Goal: Task Accomplishment & Management: Manage account settings

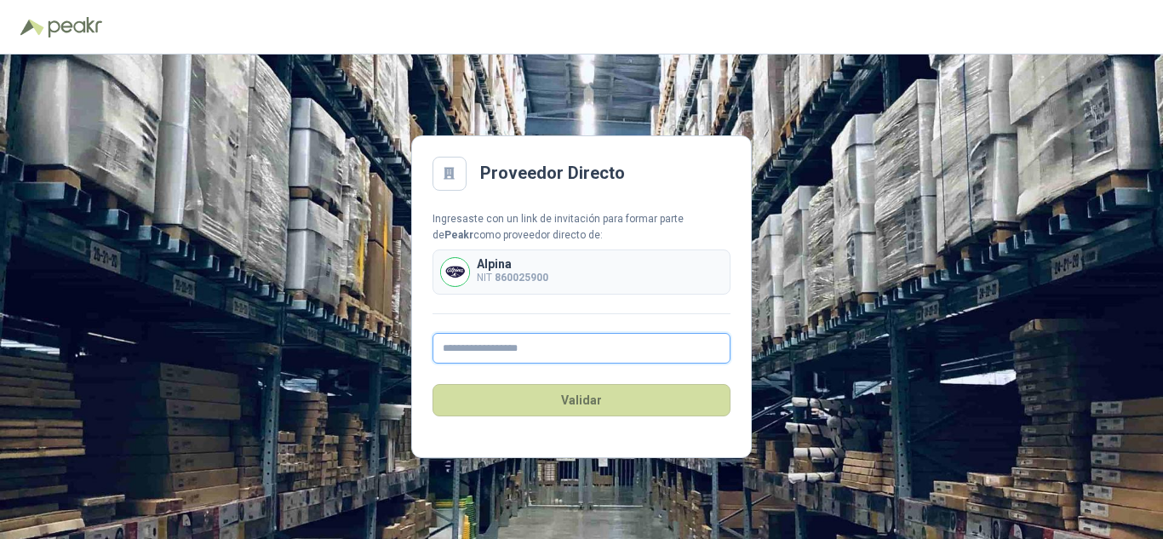
click at [491, 352] on input "text" at bounding box center [582, 348] width 298 height 31
type input "**********"
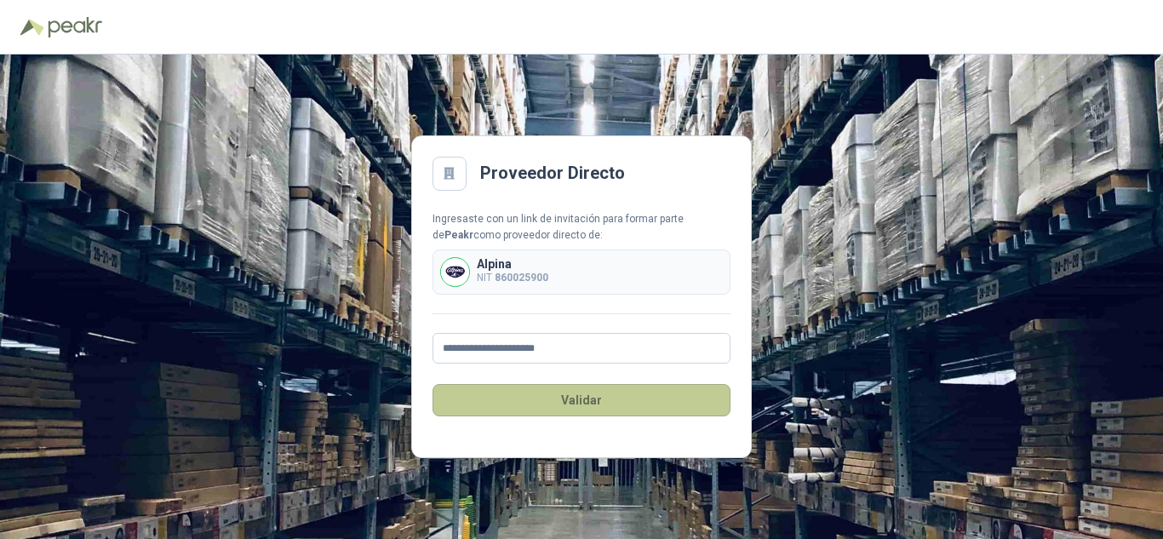
click at [554, 401] on button "Validar" at bounding box center [582, 400] width 298 height 32
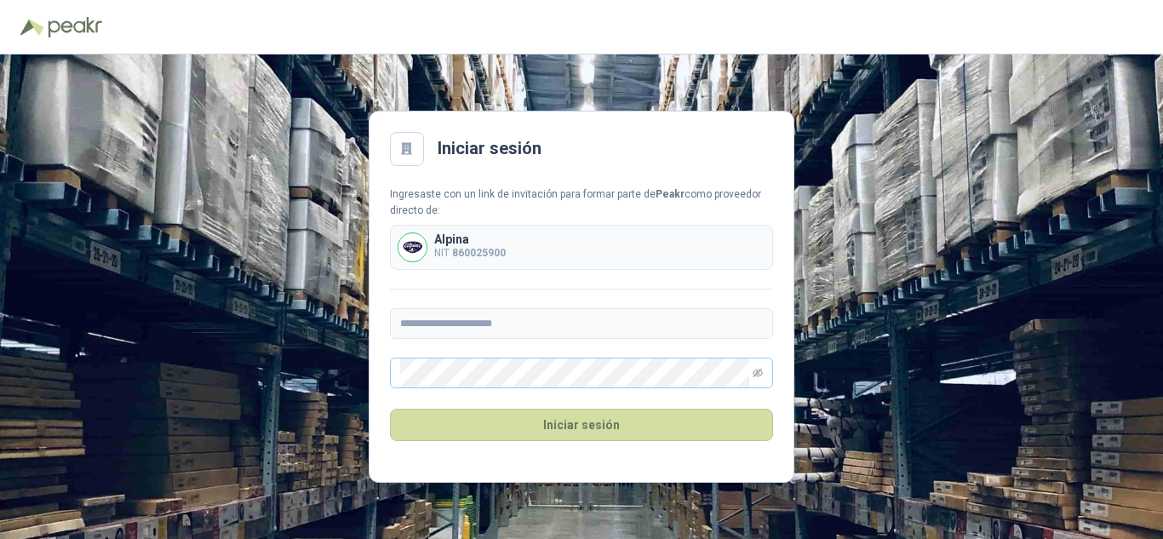
click at [764, 371] on span at bounding box center [581, 373] width 383 height 31
click at [754, 375] on icon "eye-invisible" at bounding box center [758, 373] width 10 height 9
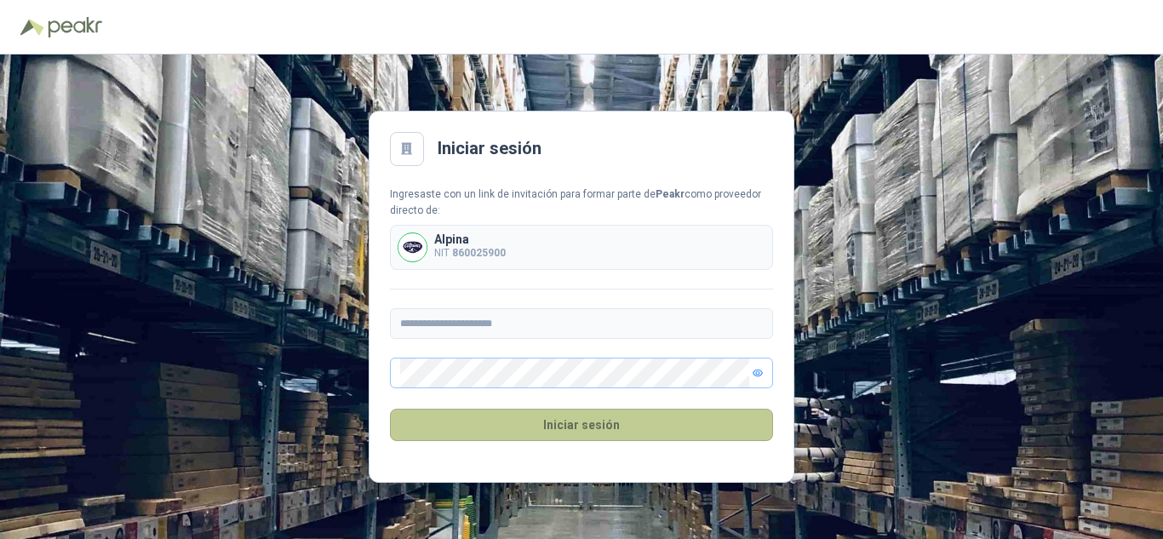
click at [616, 431] on button "Iniciar sesión" at bounding box center [581, 425] width 383 height 32
click at [498, 427] on button "Iniciar sesión" at bounding box center [581, 425] width 383 height 32
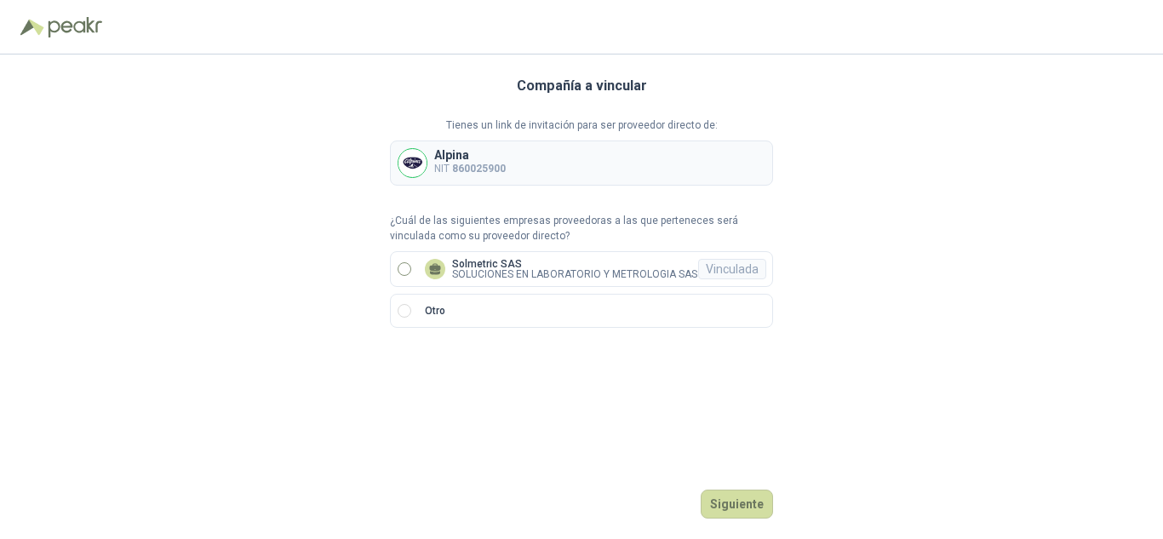
click at [396, 265] on label "Solmetric SAS SOLUCIONES EN LABORATORIO Y METROLOGIA SAS Vinculada" at bounding box center [581, 269] width 383 height 36
click at [728, 500] on button "Ingresar" at bounding box center [739, 504] width 67 height 29
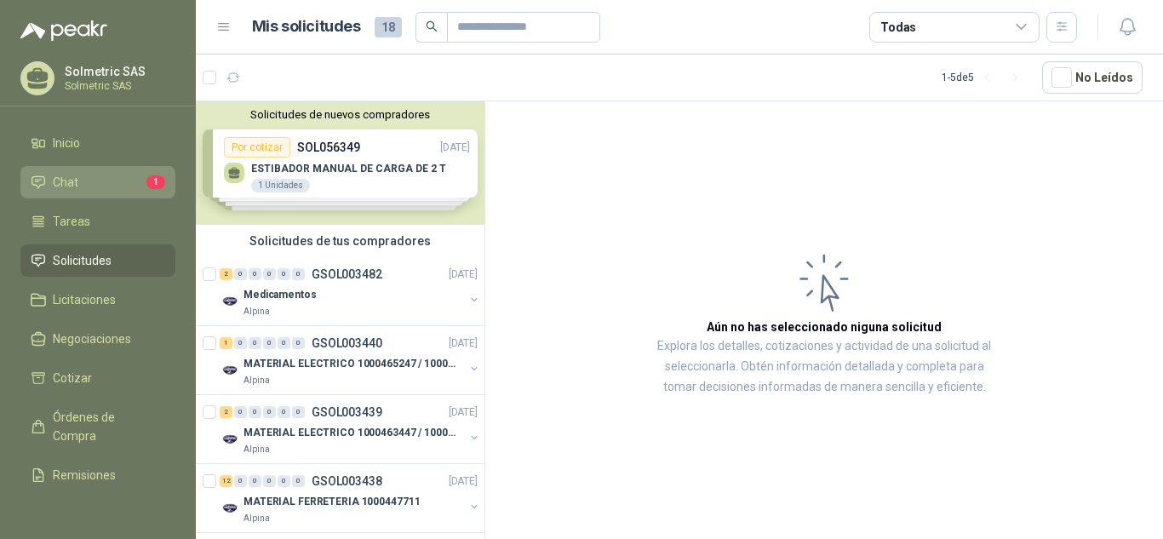
click at [58, 186] on span "Chat" at bounding box center [66, 182] width 26 height 19
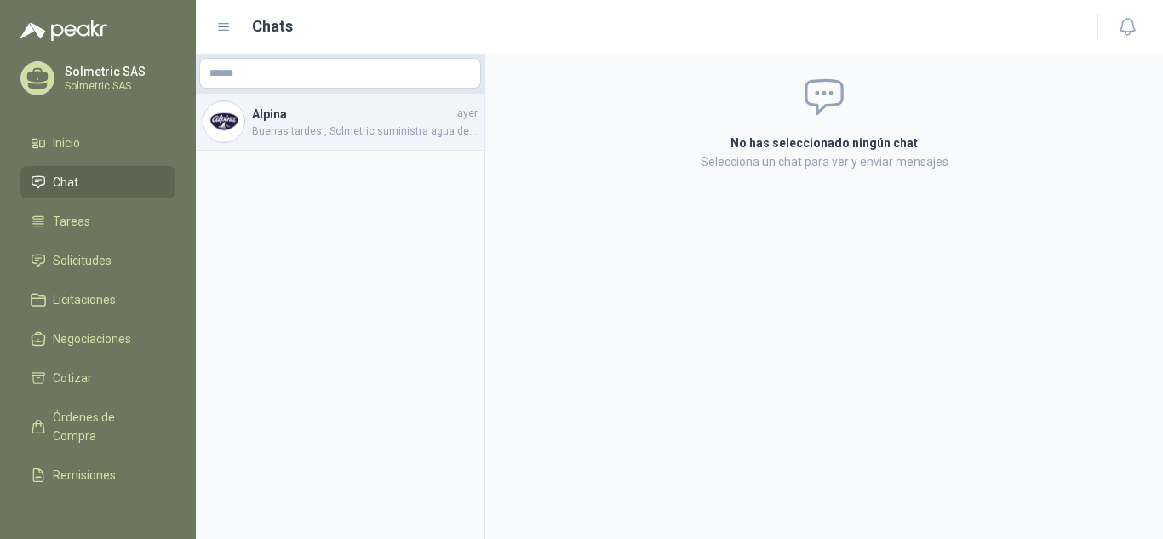
click at [371, 135] on span "Buenas tardes , Solmetric suministra agua destilada, presentación galon de 20 l…" at bounding box center [365, 131] width 226 height 16
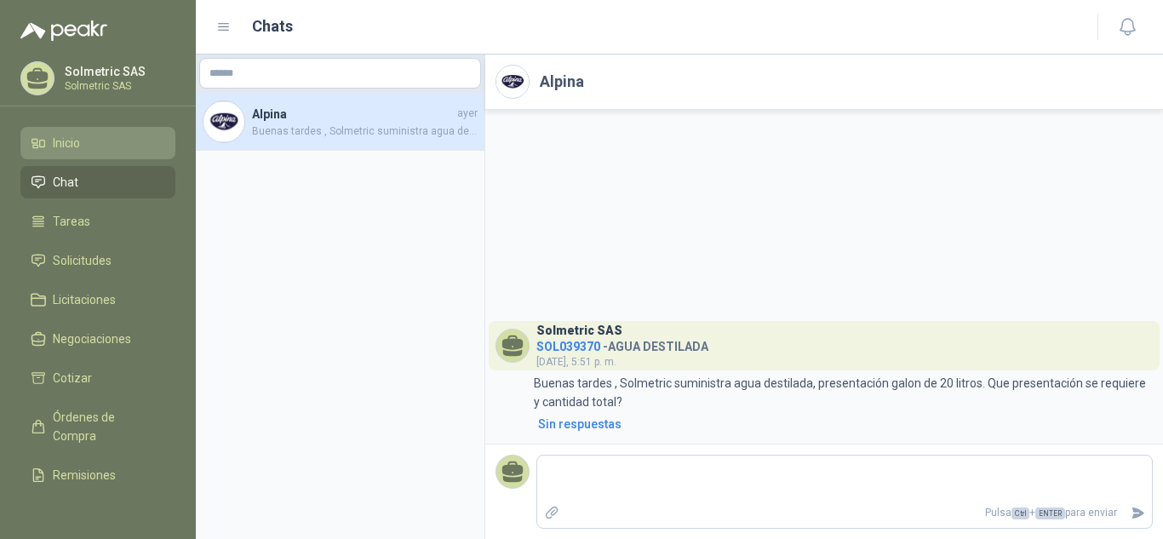
click at [86, 140] on li "Inicio" at bounding box center [98, 143] width 135 height 19
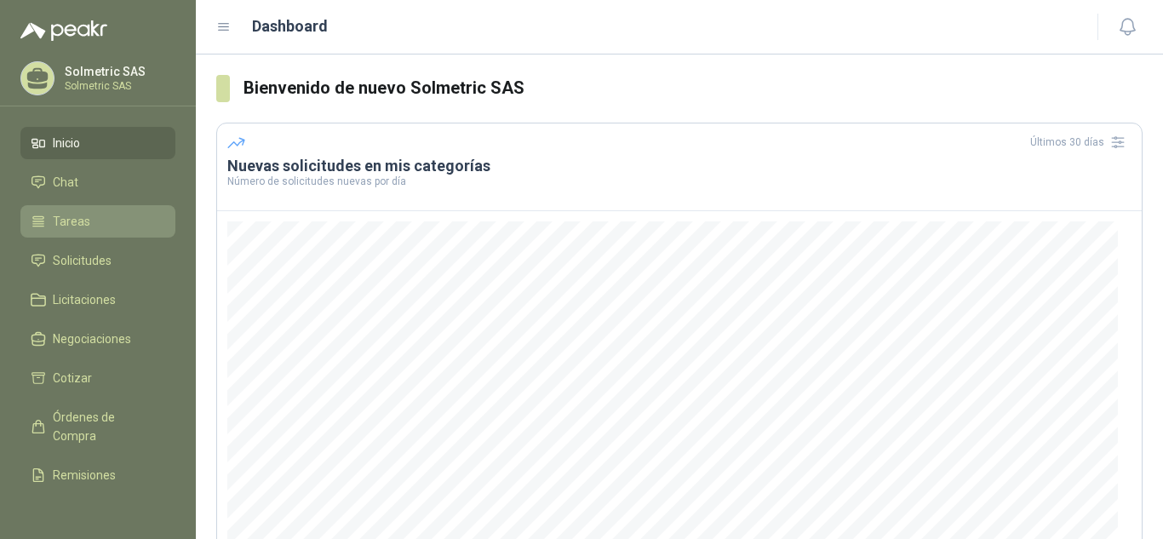
click at [83, 218] on span "Tareas" at bounding box center [71, 221] width 37 height 19
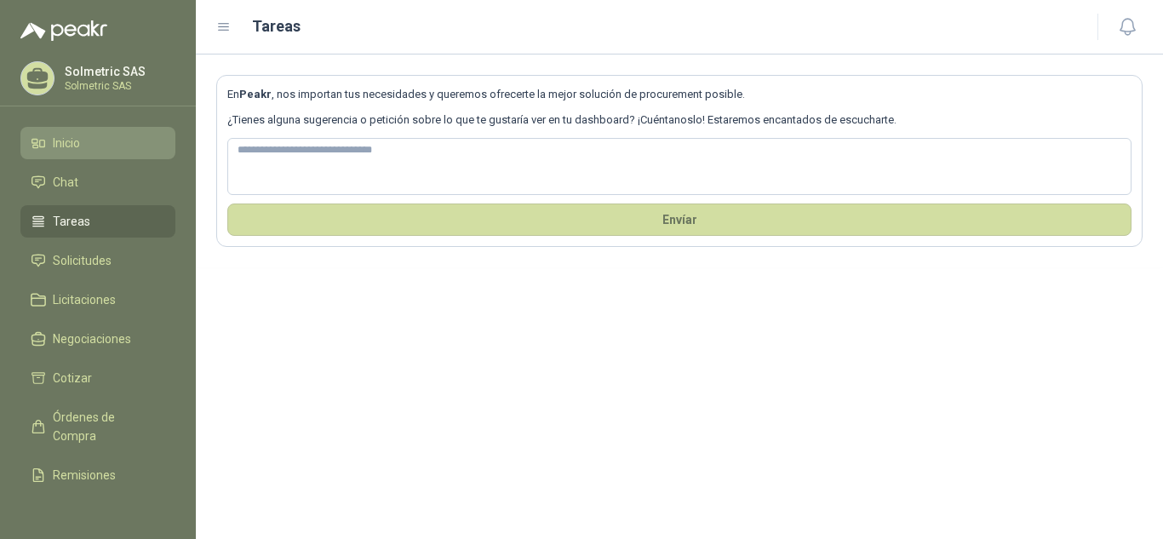
click at [91, 145] on li "Inicio" at bounding box center [98, 143] width 135 height 19
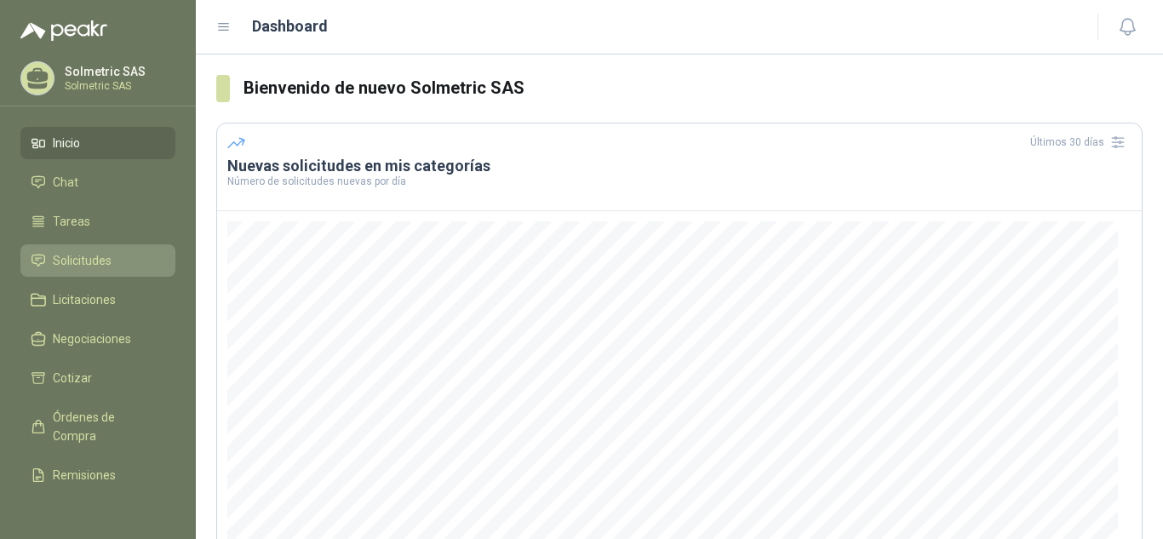
click at [84, 256] on span "Solicitudes" at bounding box center [82, 260] width 59 height 19
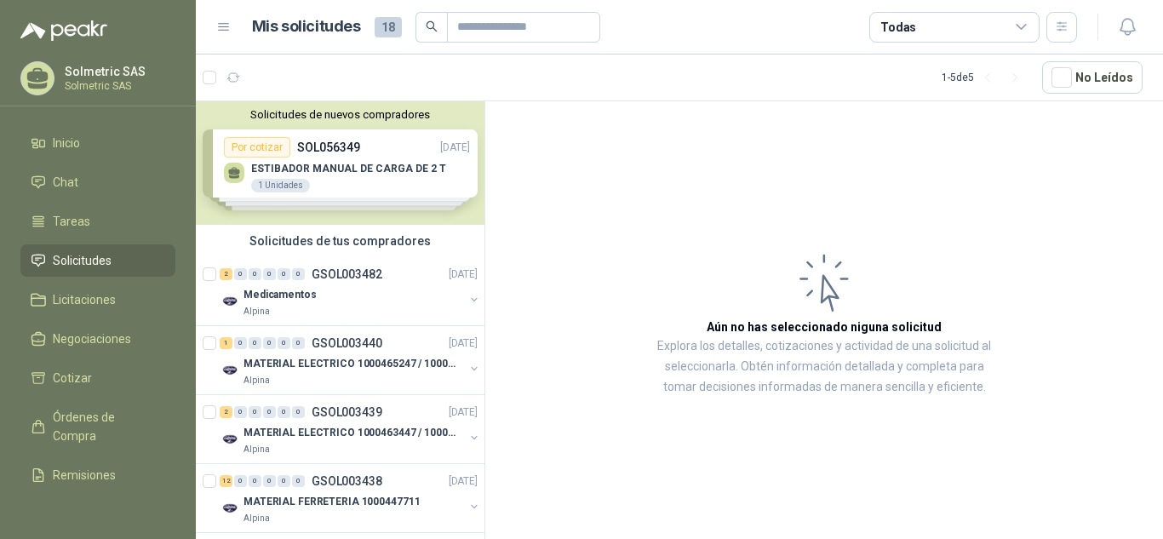
click at [384, 171] on div "Solicitudes de nuevos compradores Por cotizar SOL056349 [DATE] ESTIBADOR MANUAL…" at bounding box center [340, 162] width 289 height 123
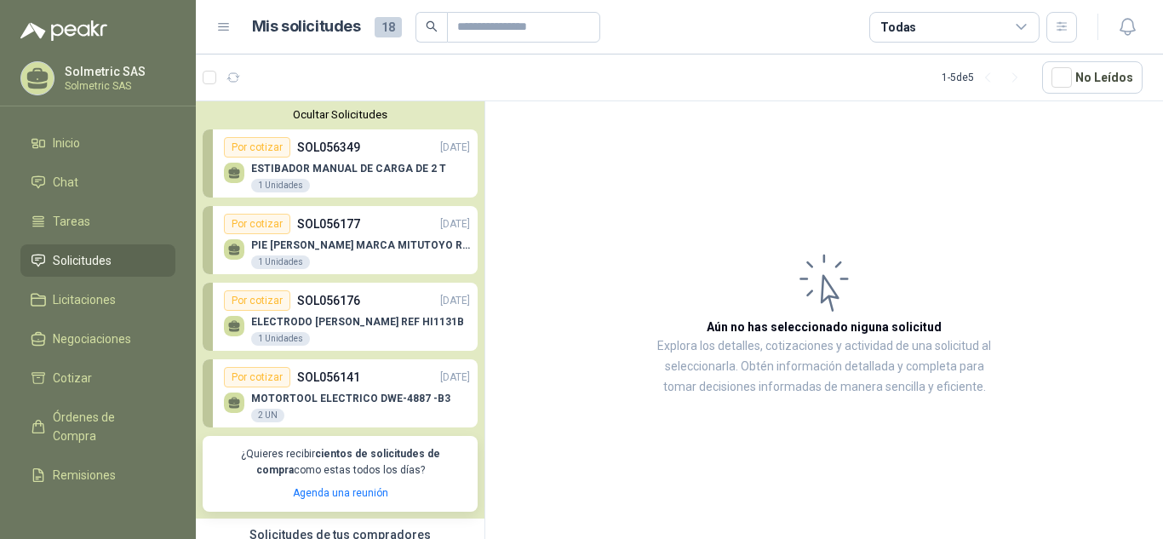
click at [381, 172] on p "ESTIBADOR MANUAL DE CARGA DE 2 T" at bounding box center [348, 169] width 195 height 12
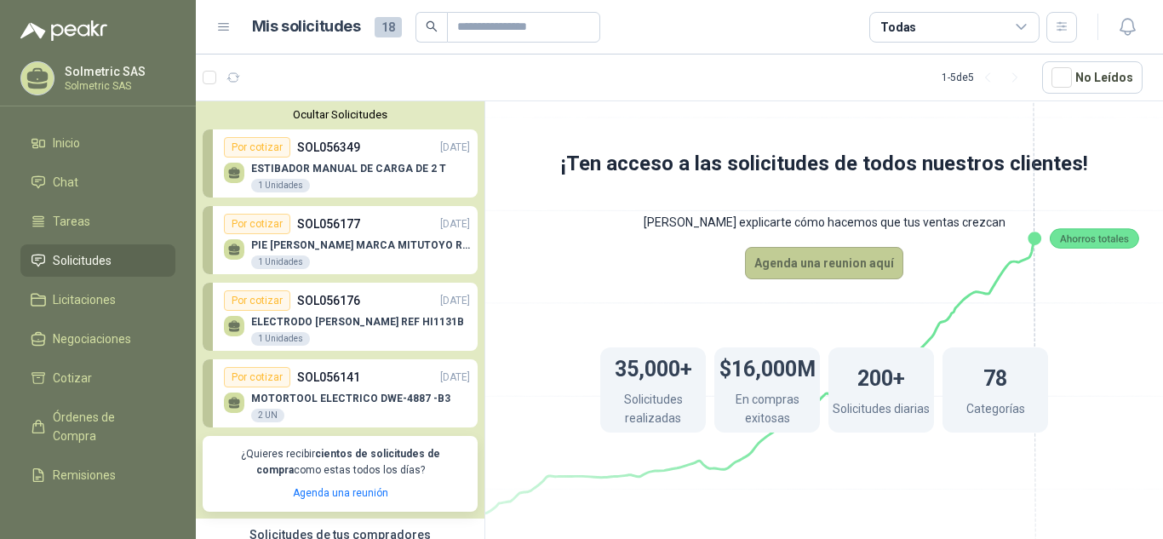
click at [833, 260] on button "Agenda una reunion aquí" at bounding box center [824, 263] width 158 height 32
click at [349, 222] on p "SOL056177" at bounding box center [328, 224] width 63 height 19
click at [350, 229] on p "SOL056177" at bounding box center [328, 224] width 63 height 19
click at [350, 231] on p "SOL056177" at bounding box center [328, 224] width 63 height 19
click at [263, 229] on div "Por cotizar" at bounding box center [257, 224] width 66 height 20
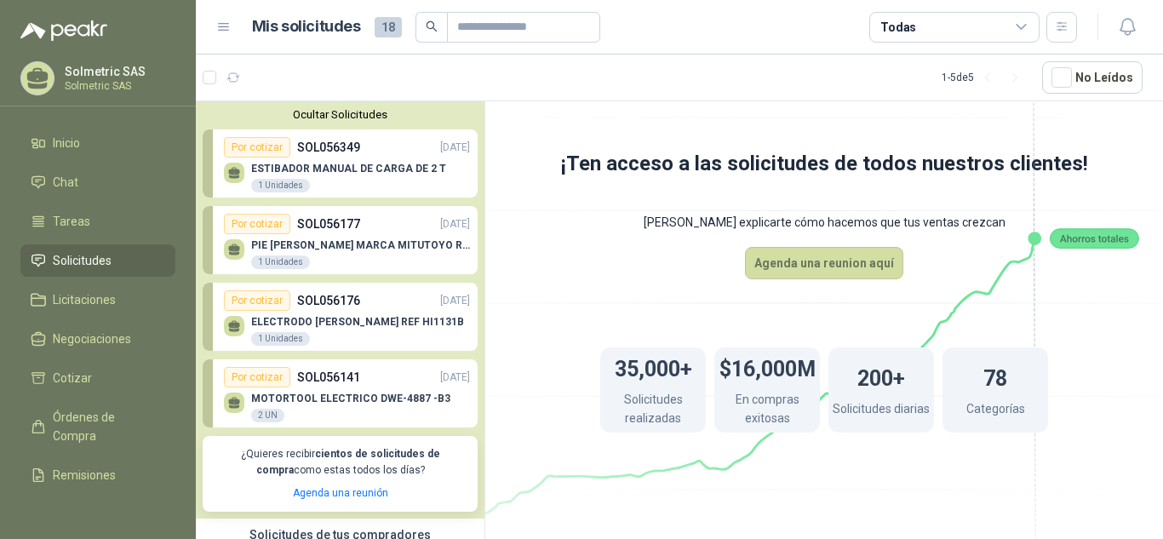
click at [261, 229] on div "Por cotizar" at bounding box center [257, 224] width 66 height 20
click at [258, 229] on div "Por cotizar" at bounding box center [257, 224] width 66 height 20
click at [256, 229] on div "Por cotizar" at bounding box center [257, 224] width 66 height 20
click at [256, 231] on div "Por cotizar" at bounding box center [257, 224] width 66 height 20
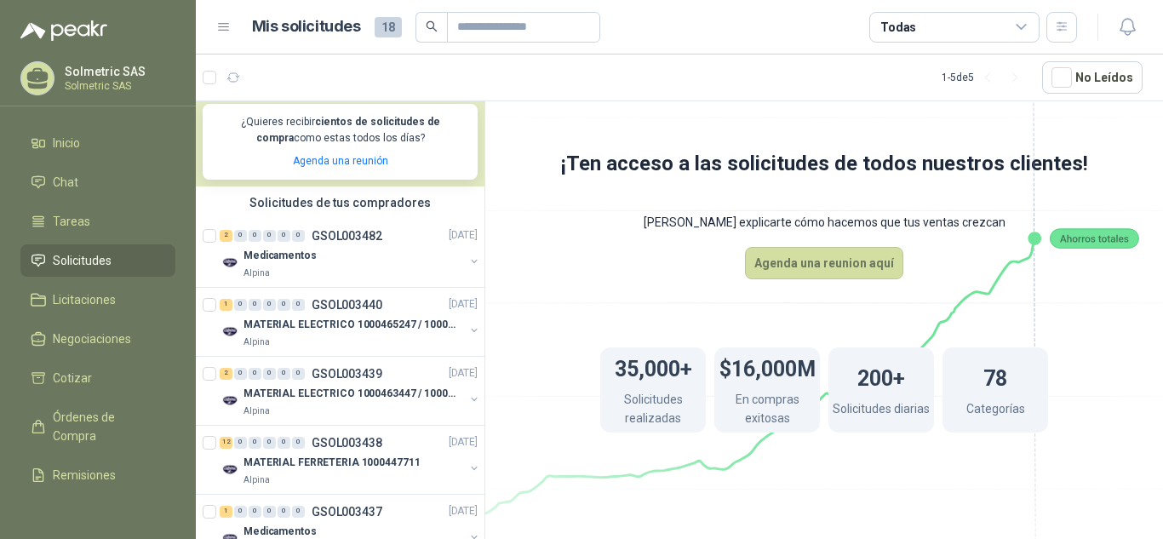
scroll to position [341, 0]
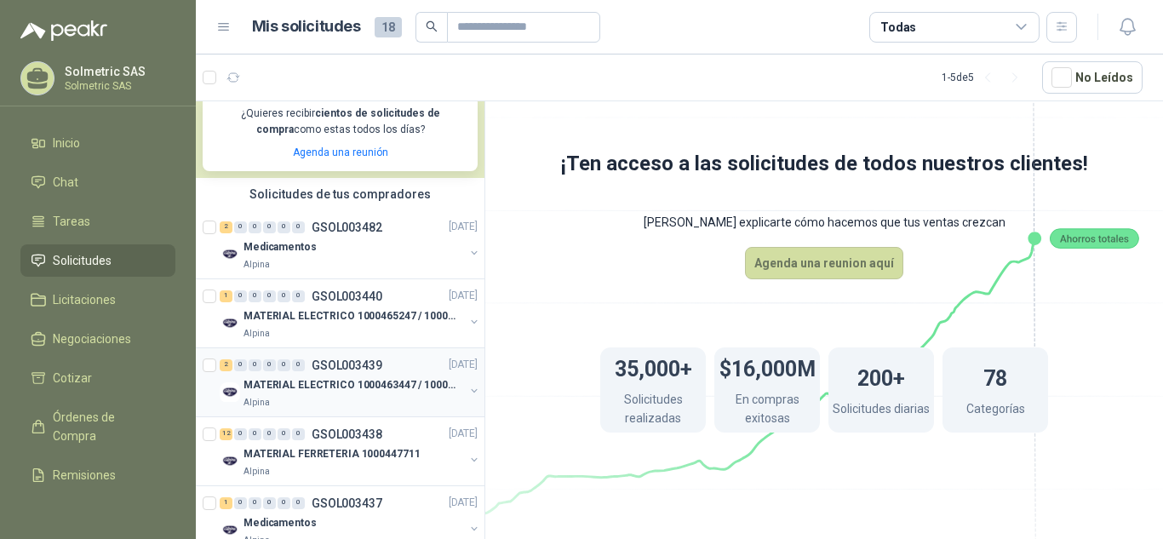
click at [337, 387] on p "MATERIAL ELECTRICO 1000463447 / 1000465800" at bounding box center [350, 385] width 212 height 16
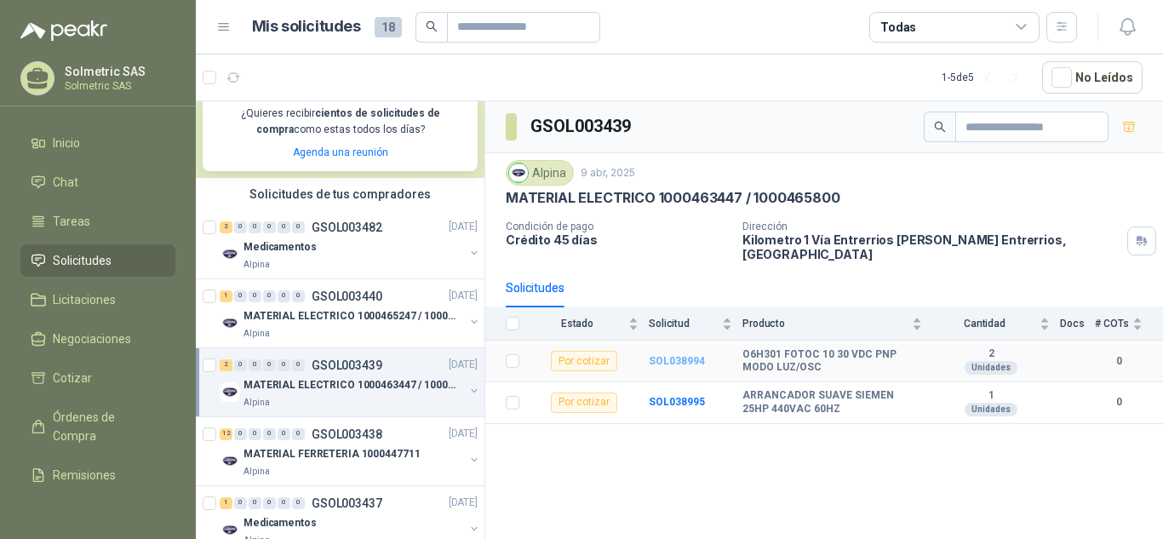
click at [674, 355] on b "SOL038994" at bounding box center [677, 361] width 56 height 12
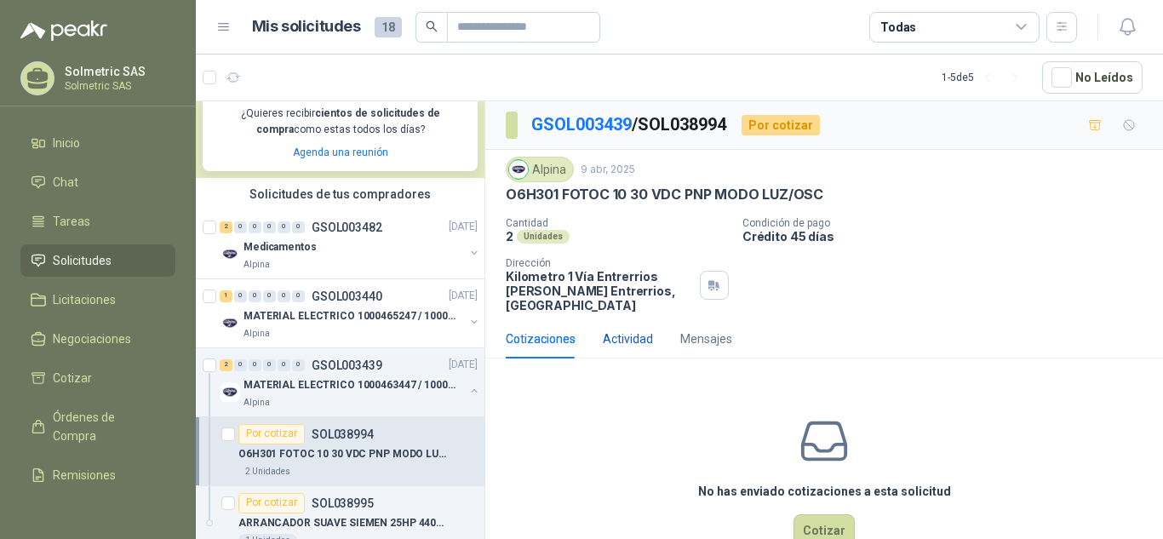
click at [616, 330] on div "Actividad" at bounding box center [628, 339] width 50 height 19
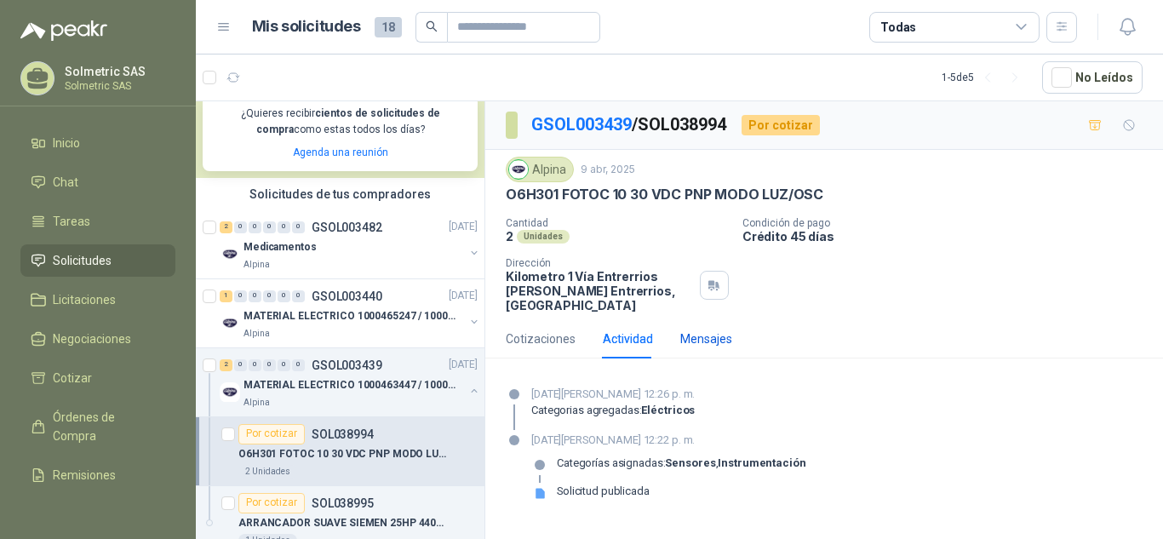
click at [699, 330] on div "Mensajes" at bounding box center [706, 339] width 52 height 19
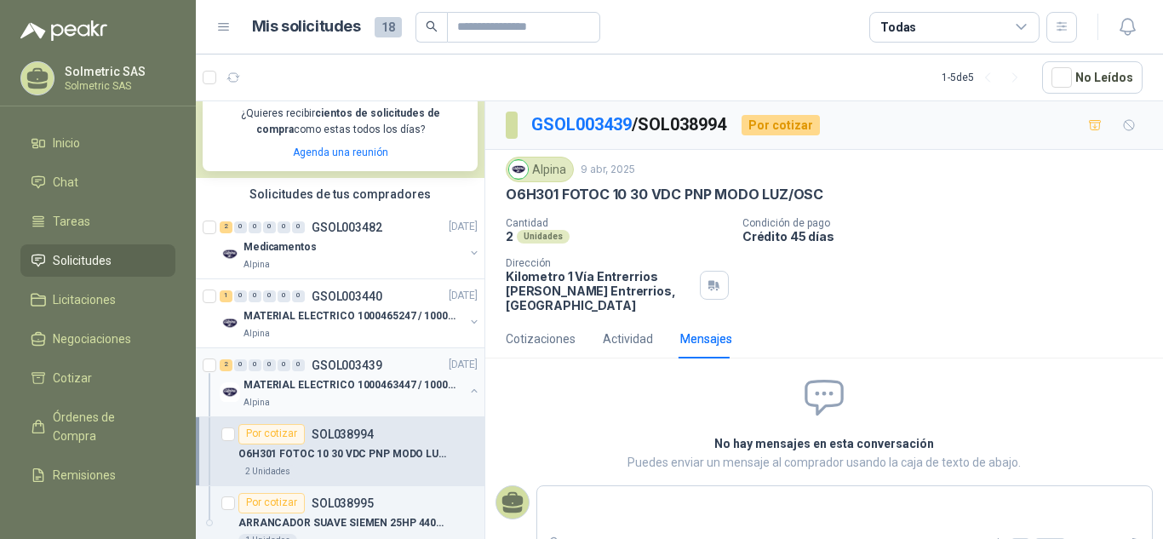
click at [349, 397] on div "Alpina" at bounding box center [354, 403] width 221 height 14
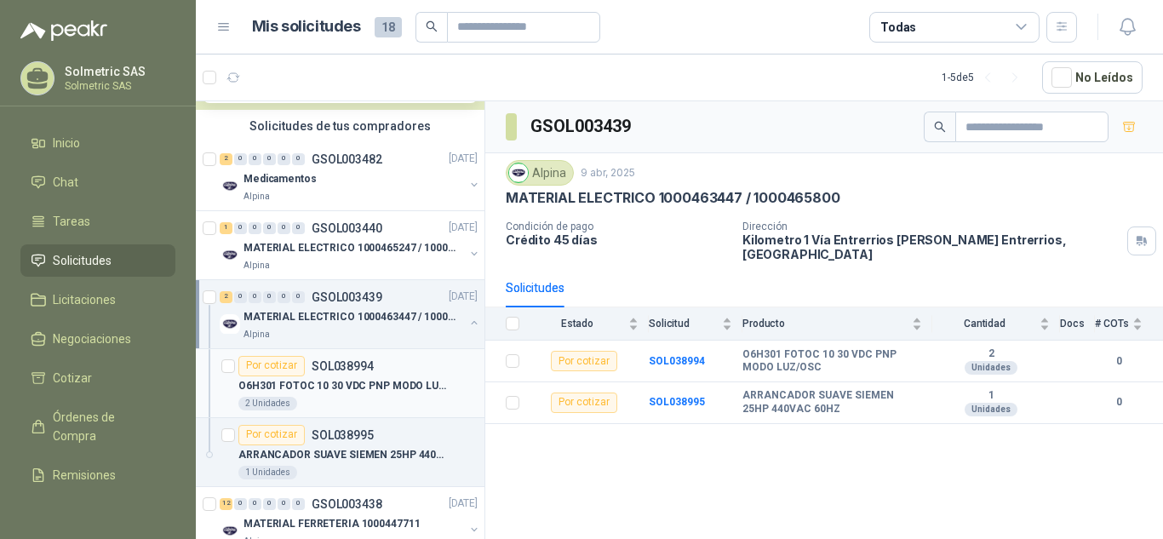
scroll to position [511, 0]
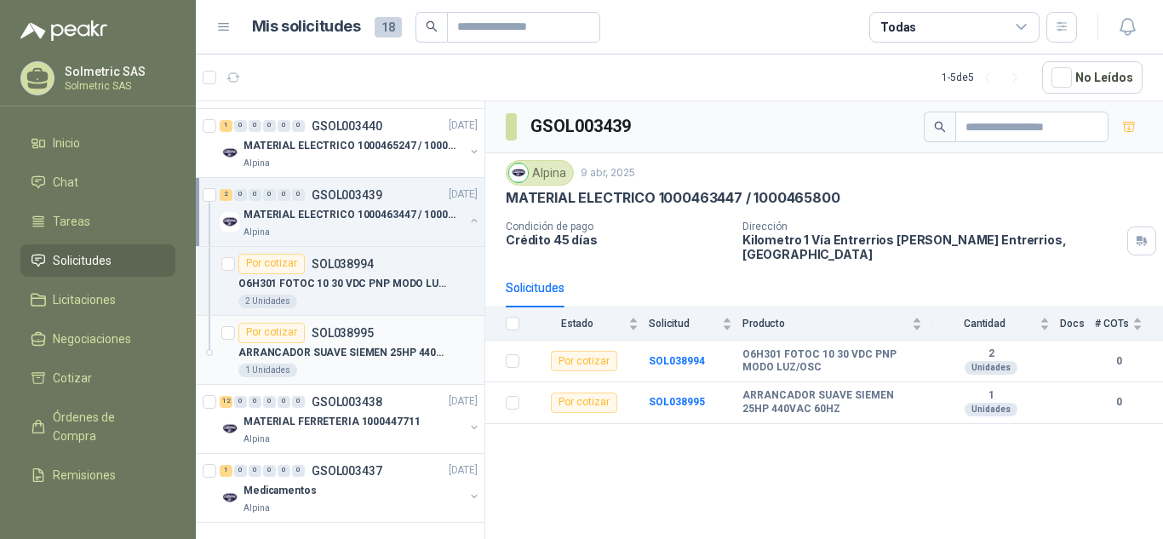
click at [361, 364] on div "1 Unidades" at bounding box center [357, 371] width 239 height 14
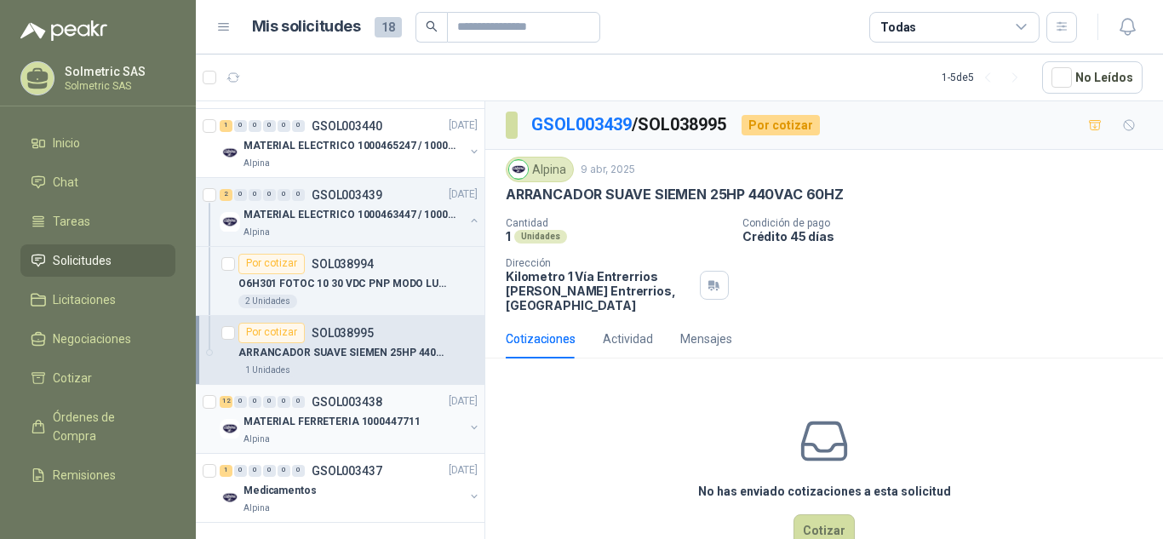
click at [341, 405] on p "GSOL003438" at bounding box center [347, 402] width 71 height 12
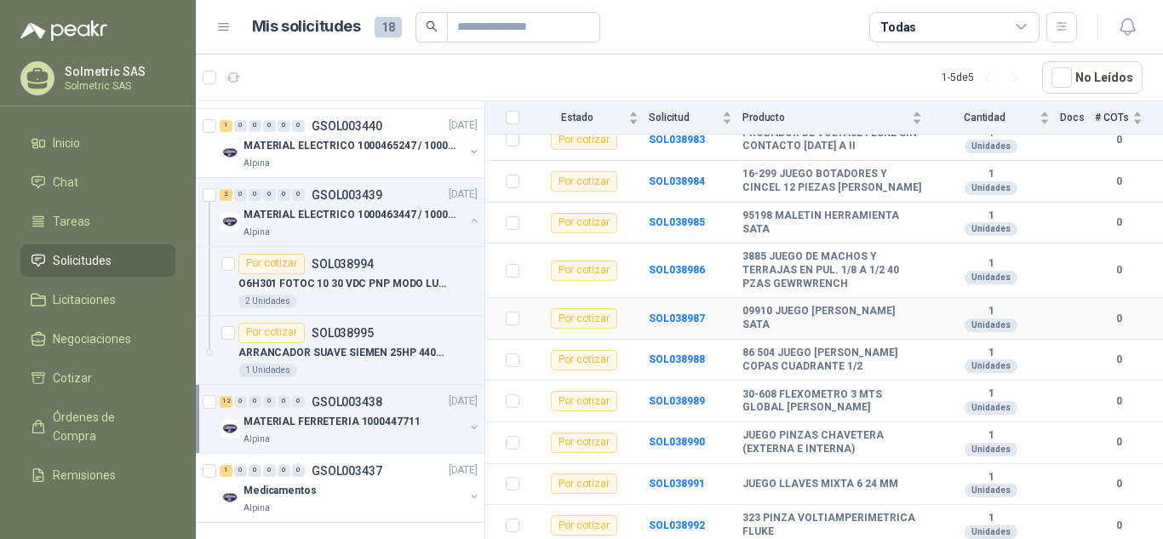
scroll to position [307, 0]
click at [593, 358] on div "Por cotizar" at bounding box center [584, 358] width 66 height 20
click at [687, 358] on b "SOL038988" at bounding box center [677, 358] width 56 height 12
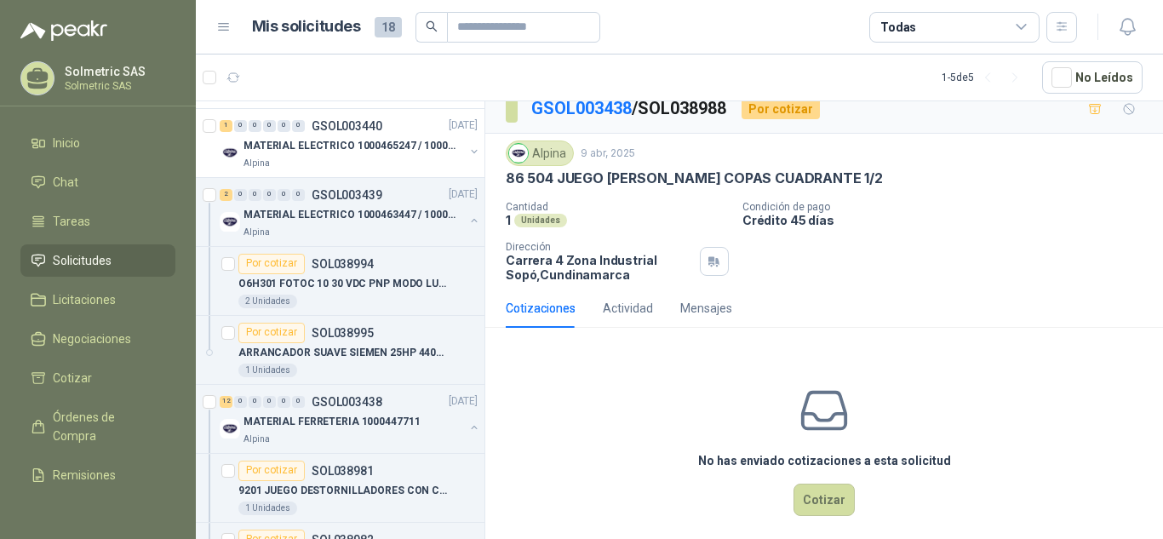
scroll to position [31, 0]
